Goal: Check status: Check status

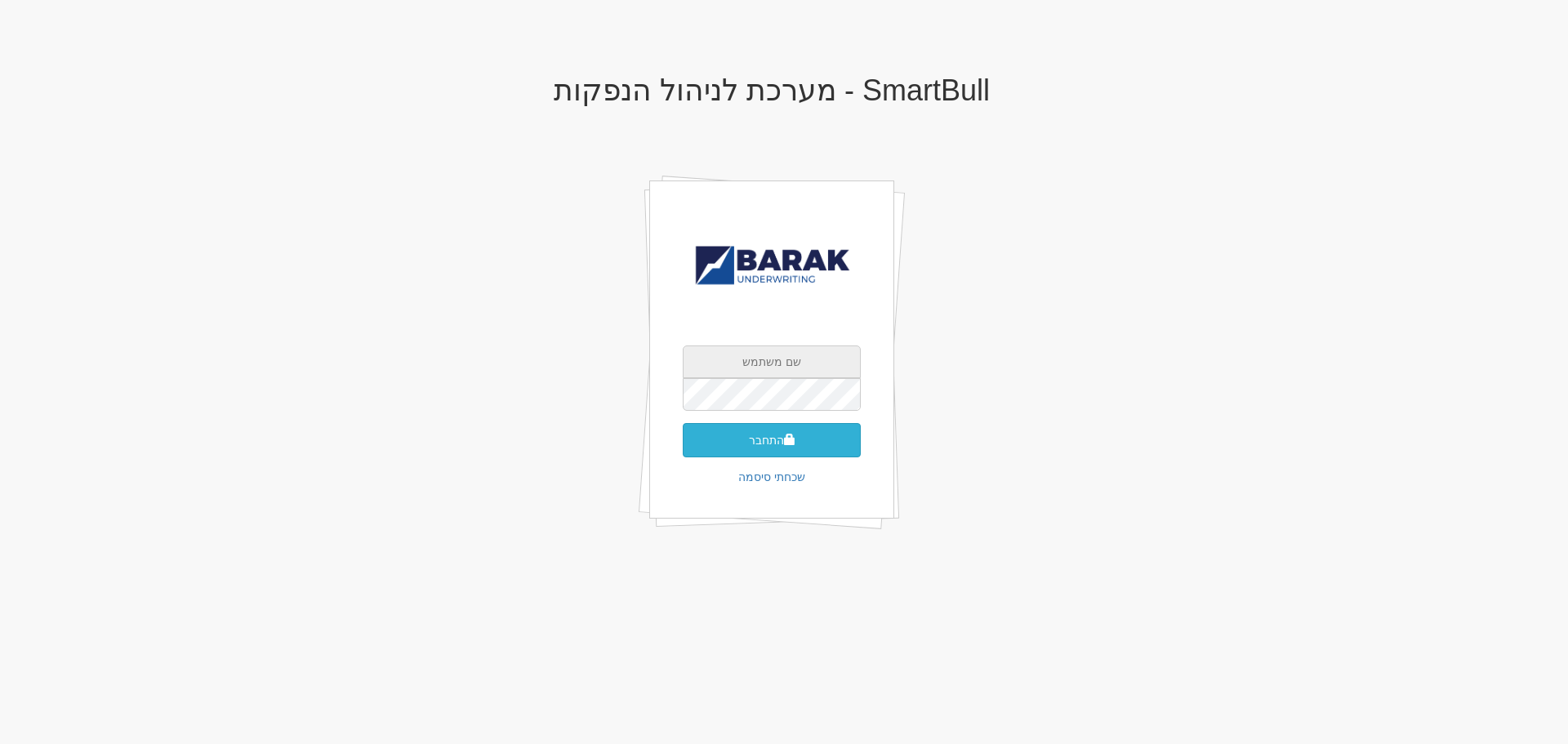
type input "[PERSON_NAME][EMAIL_ADDRESS][DOMAIN_NAME]"
click at [773, 442] on button "התחבר" at bounding box center [772, 441] width 178 height 35
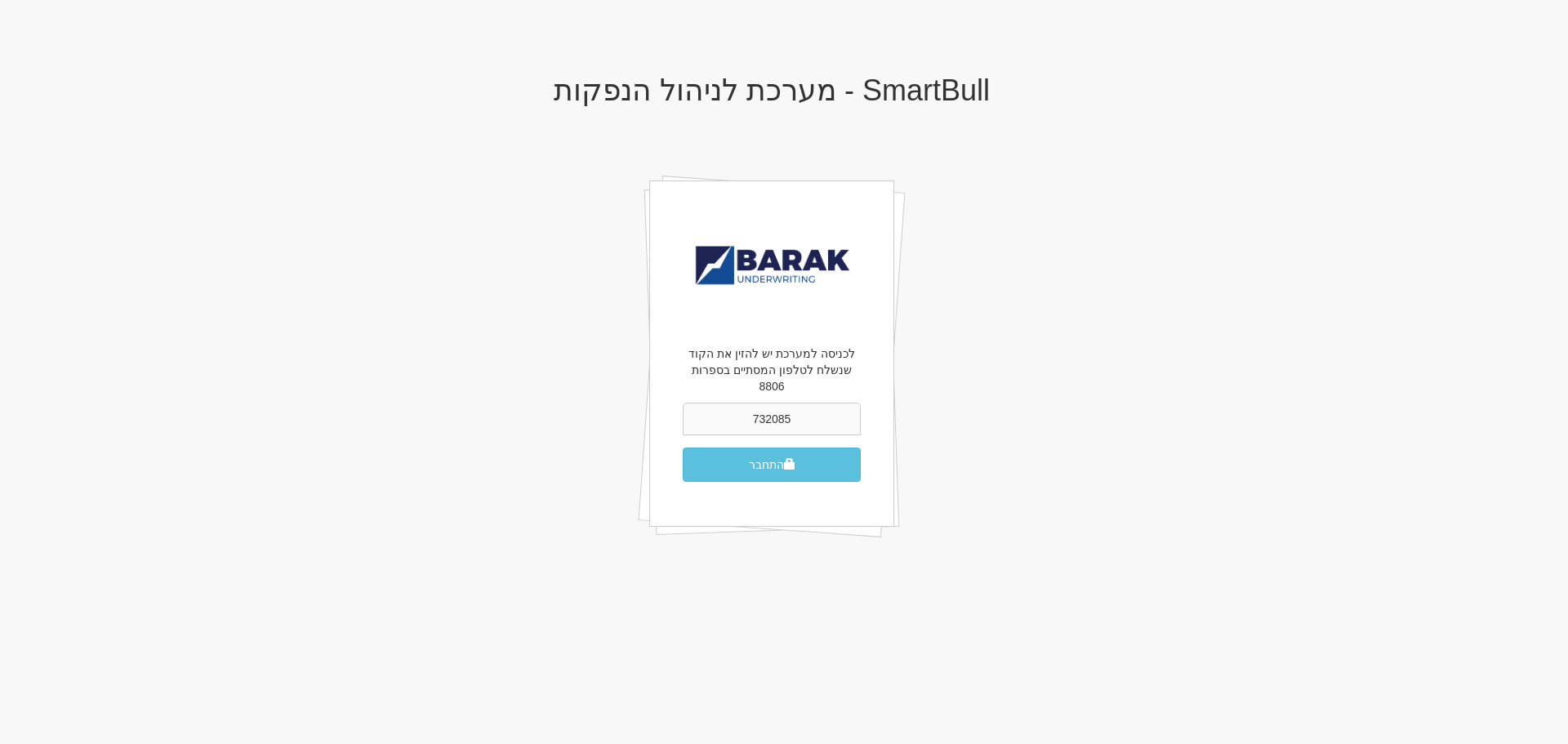
type input "732085"
click at [773, 448] on button "התחבר" at bounding box center [772, 465] width 178 height 35
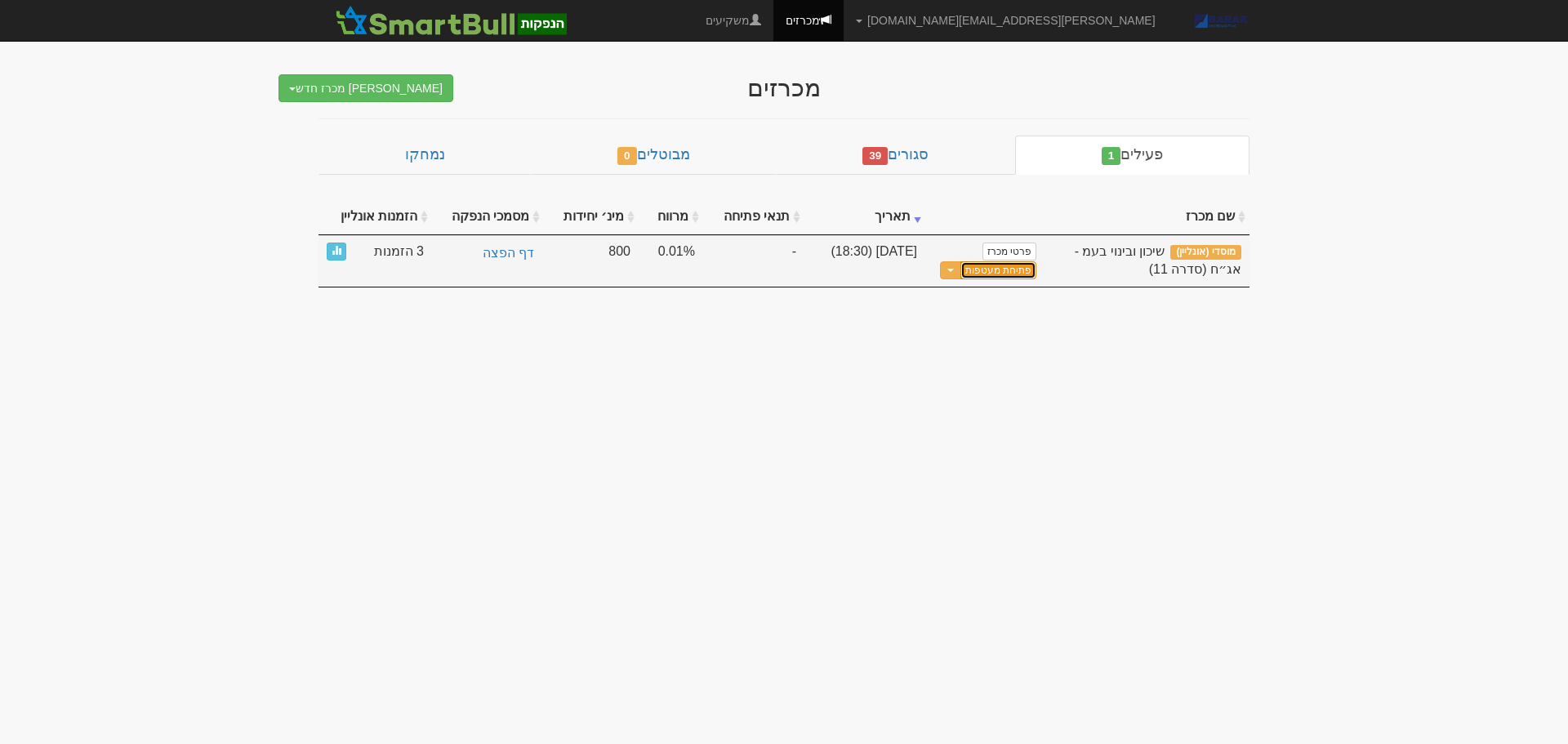
click at [979, 272] on button "פתיחת מעטפות" at bounding box center [997, 270] width 76 height 19
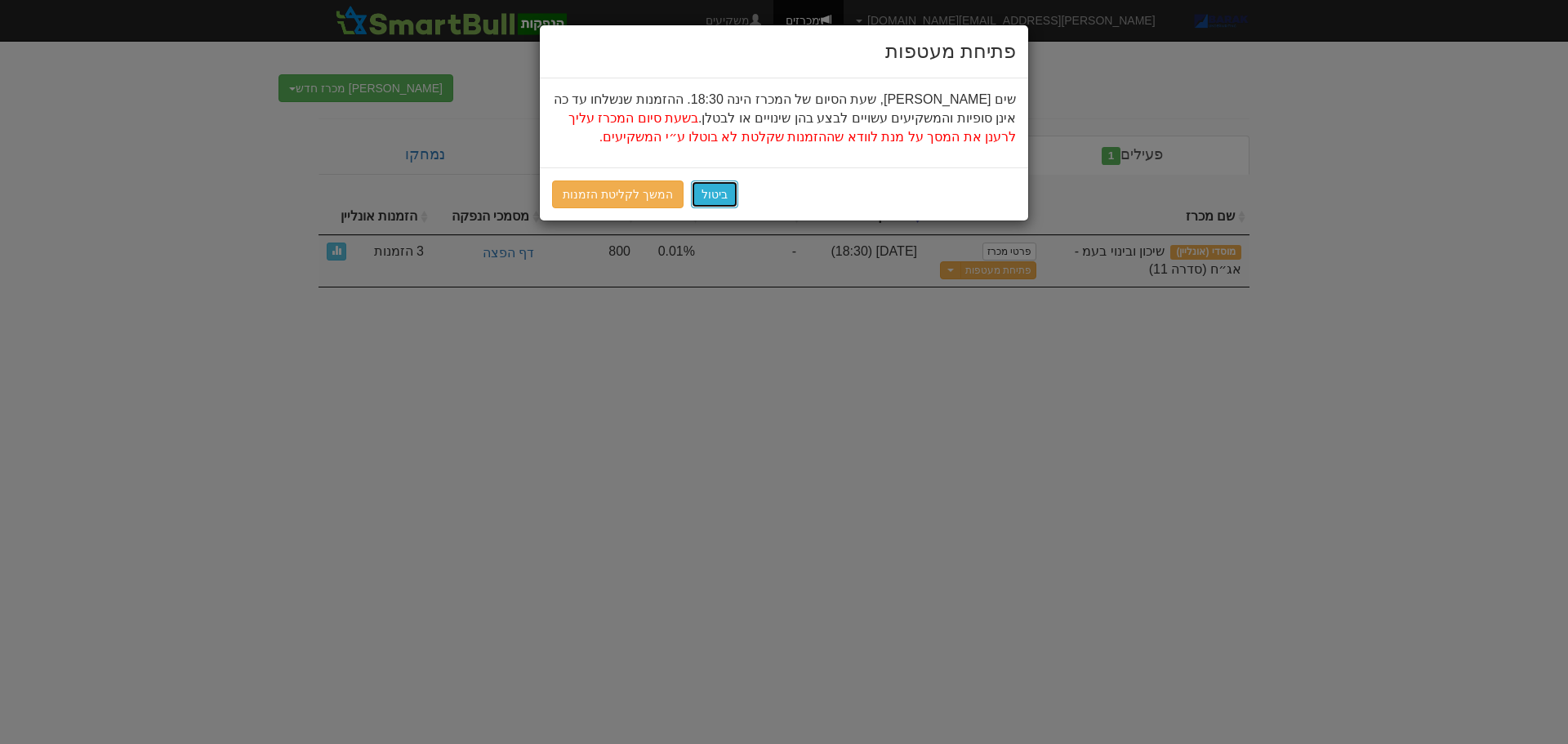
click at [710, 199] on button "ביטול" at bounding box center [714, 194] width 47 height 28
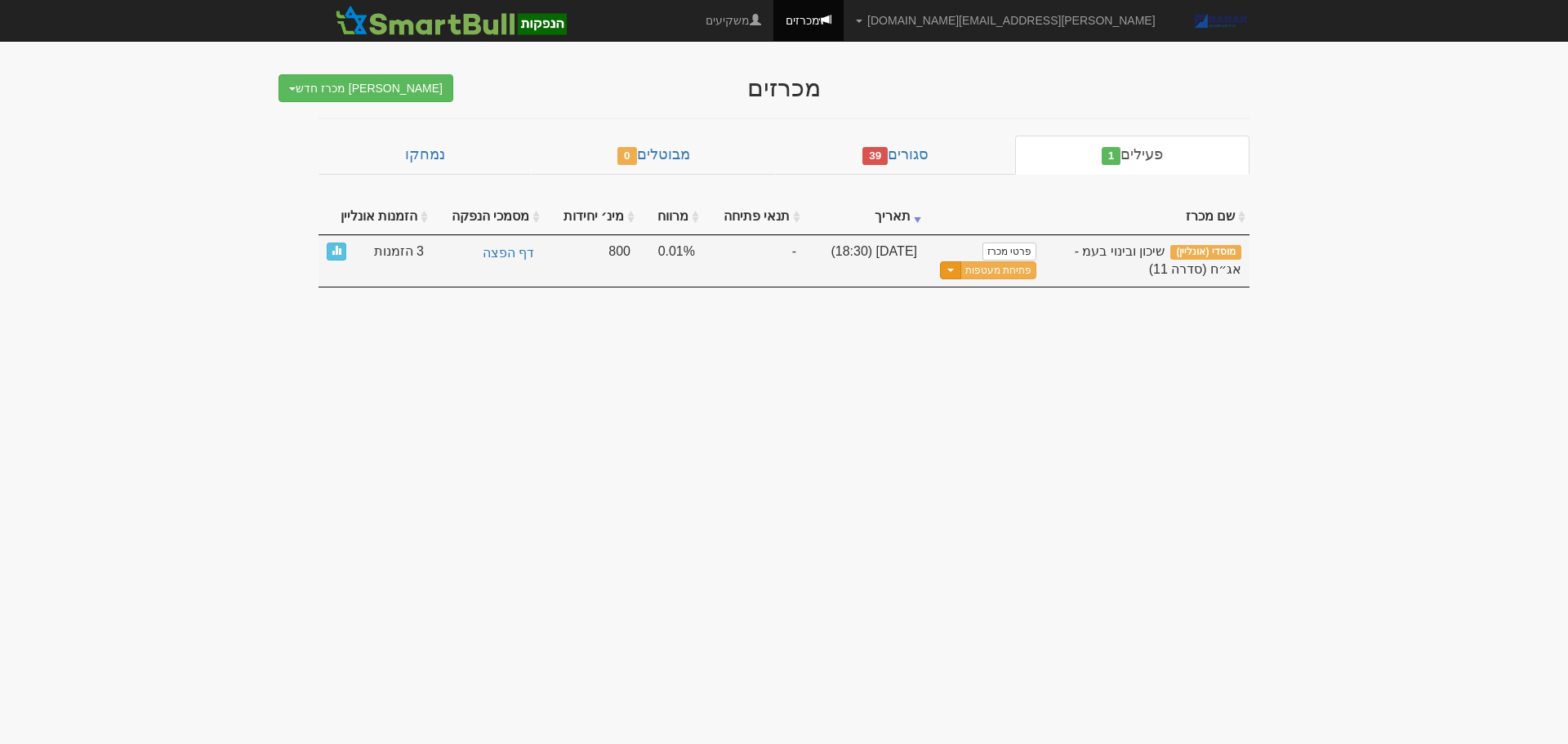
click at [961, 268] on button "Toggle Dropdown" at bounding box center [950, 270] width 21 height 19
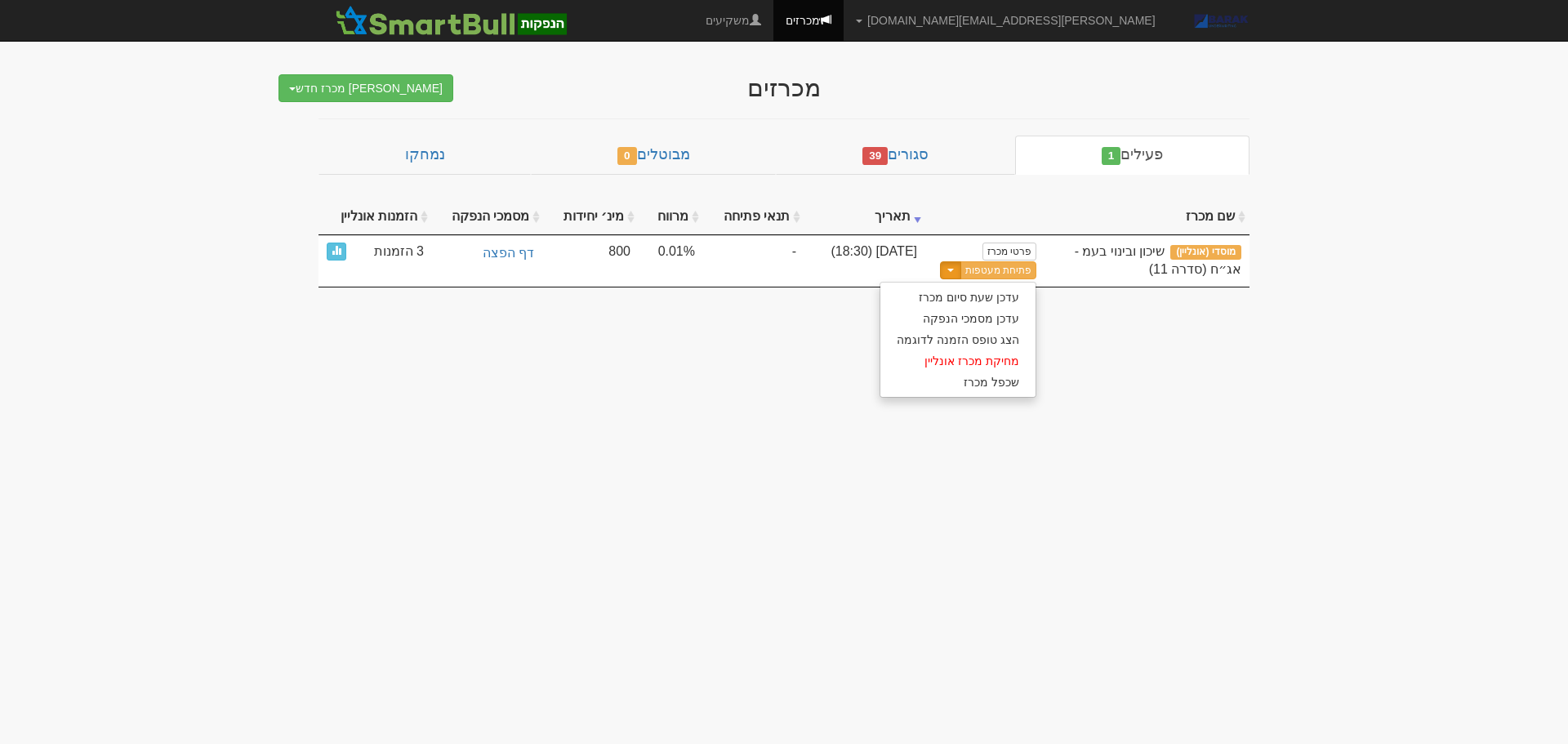
click at [710, 342] on body "ErezZ@barak-capital.co.il הגדרות חשבונות הנפקה תבניות הודעות קיבול X" at bounding box center [784, 372] width 1568 height 744
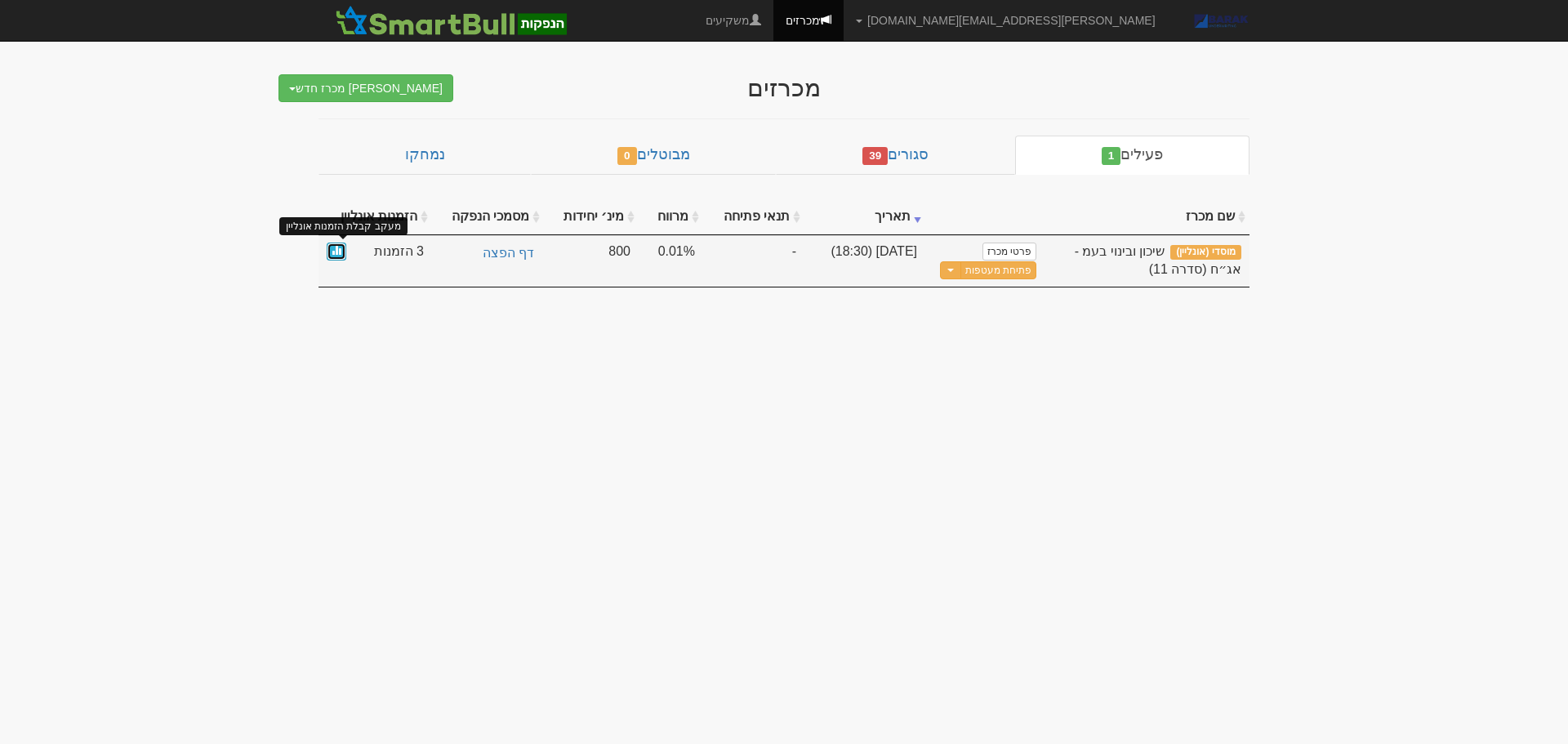
click at [337, 250] on span at bounding box center [336, 250] width 10 height 10
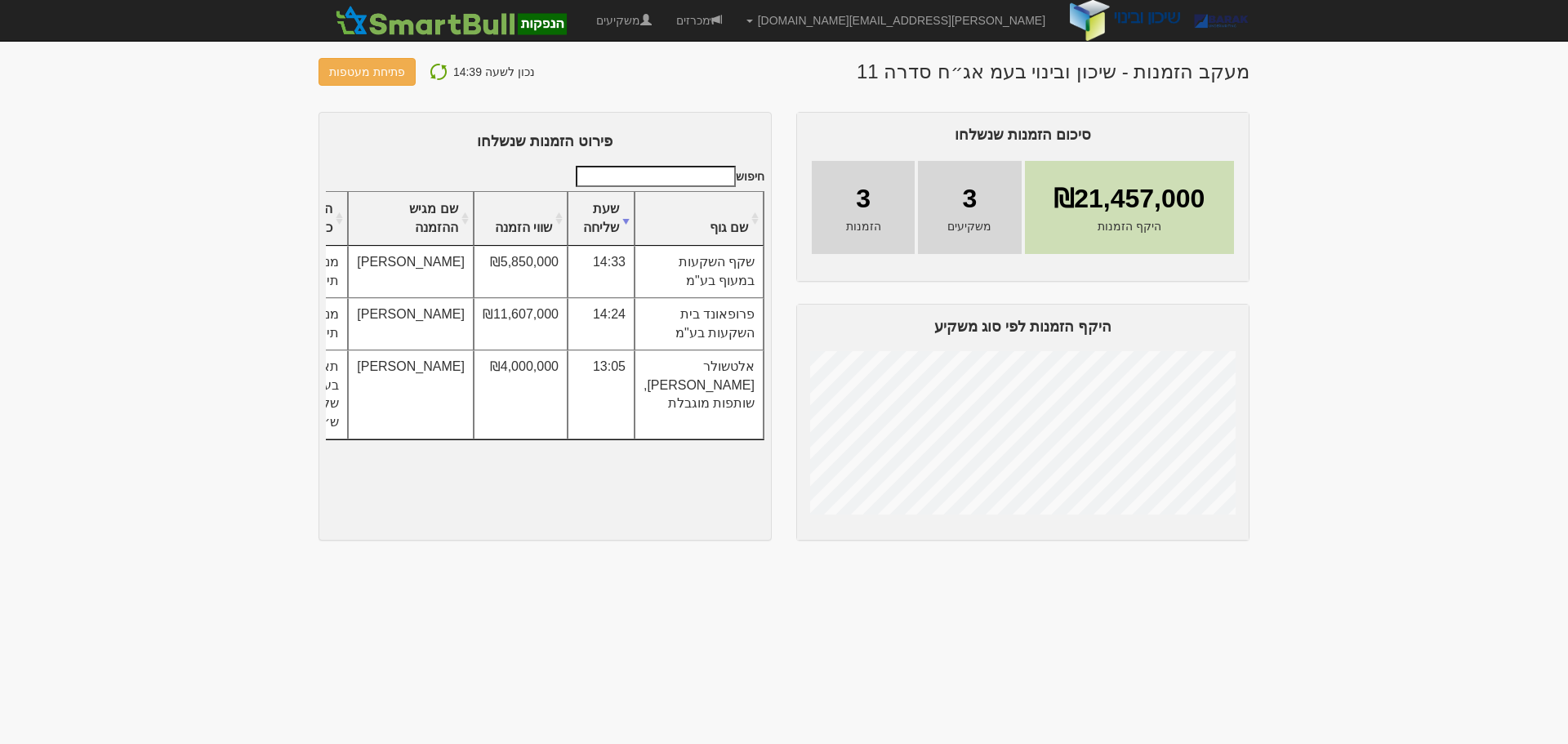
drag, startPoint x: 745, startPoint y: 271, endPoint x: 712, endPoint y: 433, distance: 165.3
click at [723, 424] on tbody "שקף השקעות במעוף בע"מ 14:33 ₪5,850,000 [PERSON_NAME] מנהל תיקים" at bounding box center [520, 342] width 488 height 194
click at [634, 341] on td "14:24" at bounding box center [602, 324] width 67 height 52
drag, startPoint x: 726, startPoint y: 259, endPoint x: 370, endPoint y: 433, distance: 396.2
click at [370, 433] on tbody "שקף השקעות במעוף בע"מ 14:33 ₪5,850,000 ז'אנה פולסקי מנהל תיקים" at bounding box center [520, 342] width 488 height 194
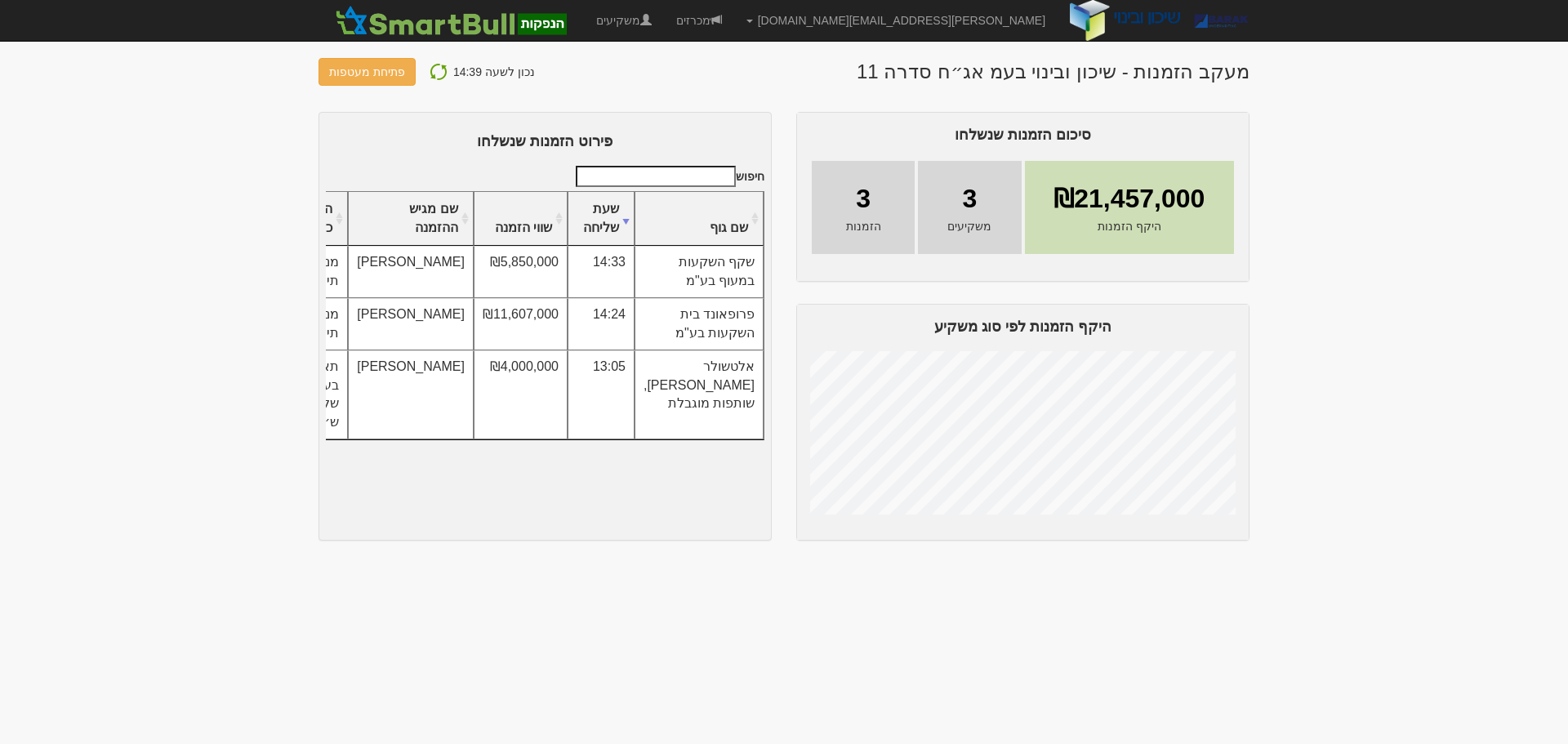
click at [486, 467] on div "חיפוש שם גוף שעת שליחה שווי הזמנה שם מגיש ההזמנה הצהרת כשירות" at bounding box center [545, 347] width 439 height 363
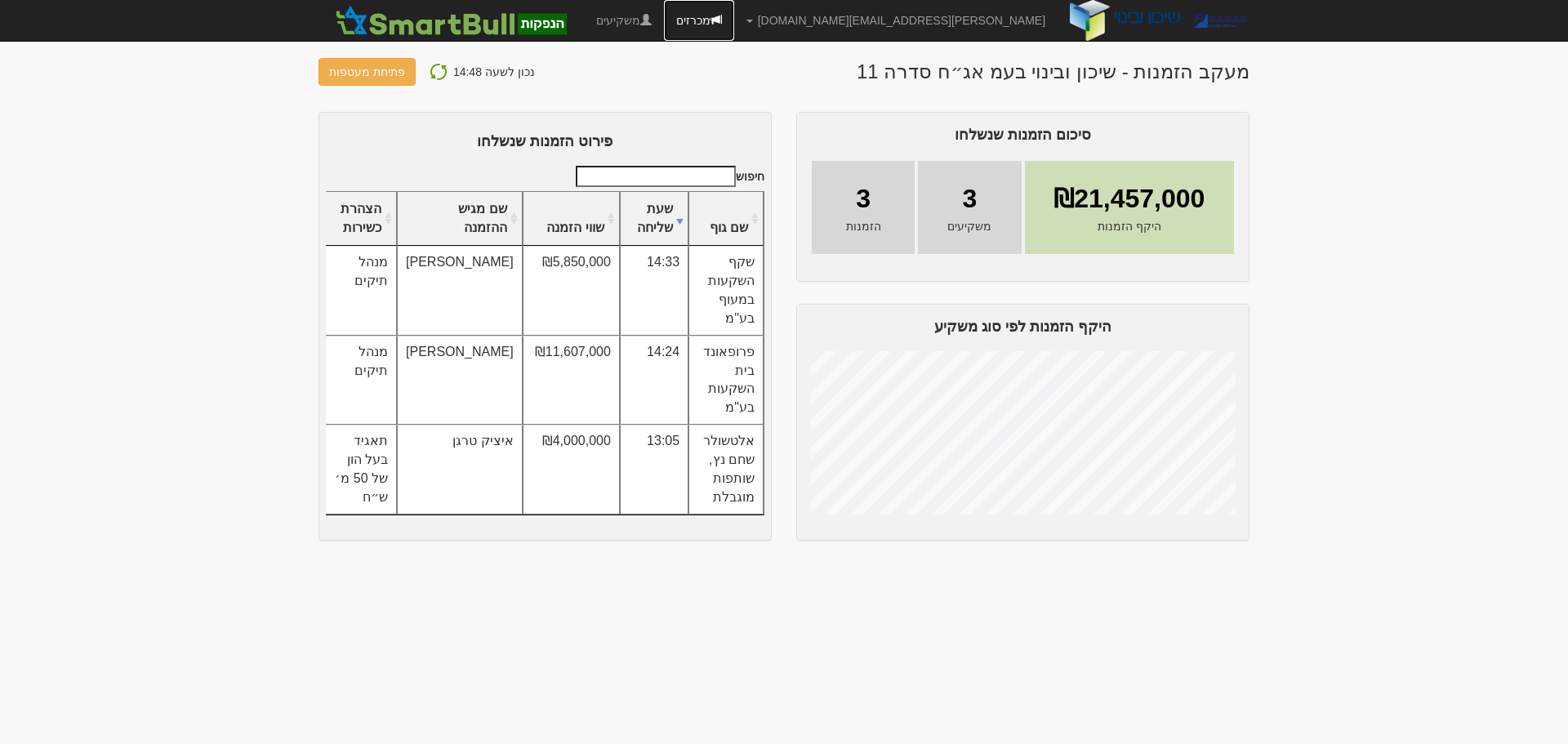
click at [734, 24] on link "מכרזים" at bounding box center [698, 20] width 70 height 41
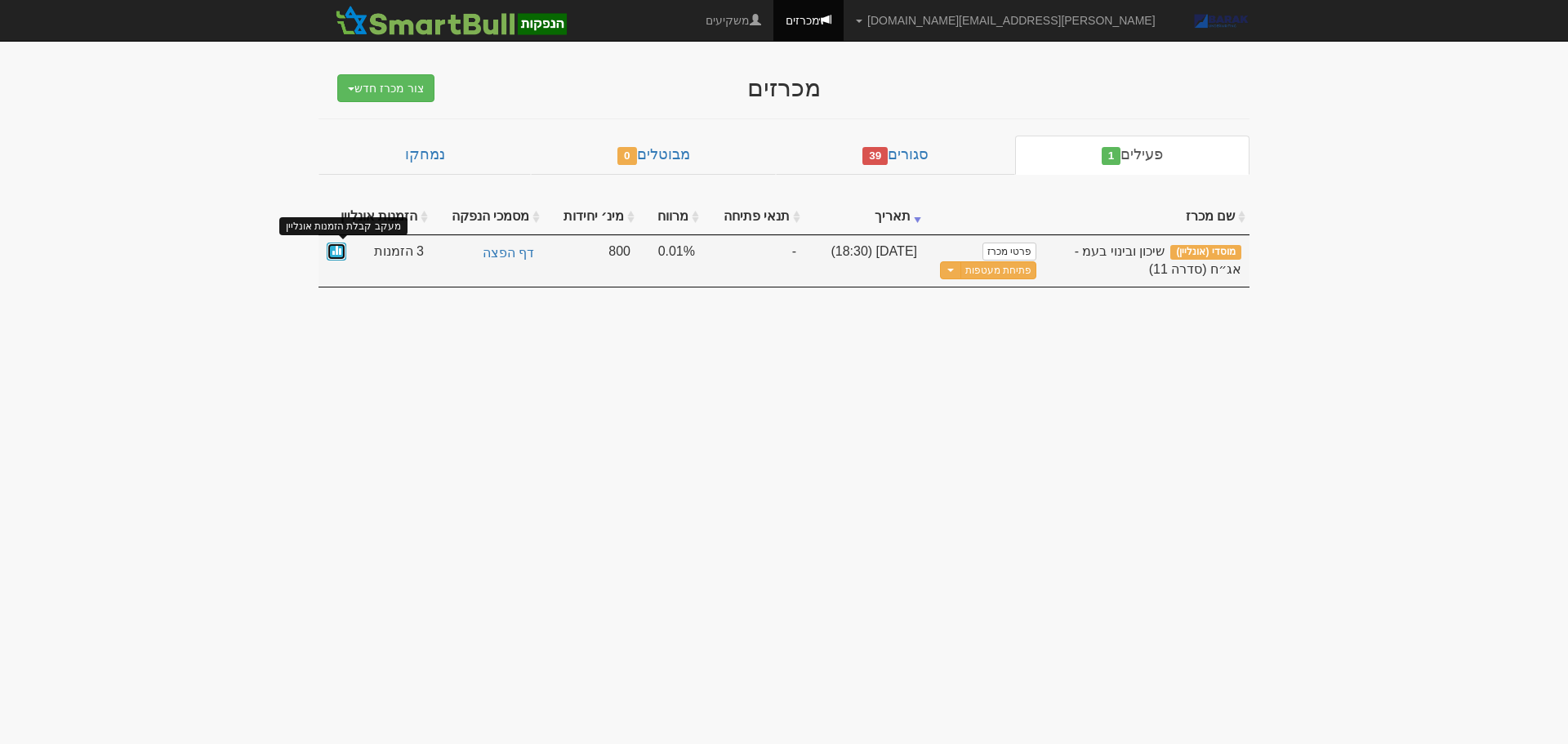
click at [339, 252] on span at bounding box center [336, 250] width 10 height 10
